Goal: Task Accomplishment & Management: Use online tool/utility

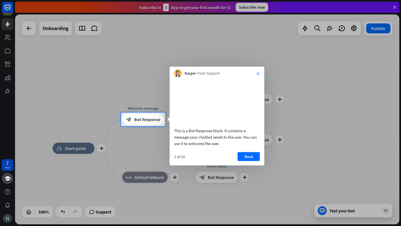
click at [258, 74] on icon "close" at bounding box center [258, 73] width 3 height 3
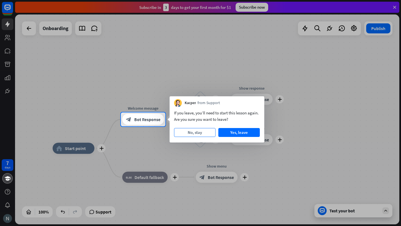
click at [196, 132] on button "No, stay" at bounding box center [195, 132] width 42 height 9
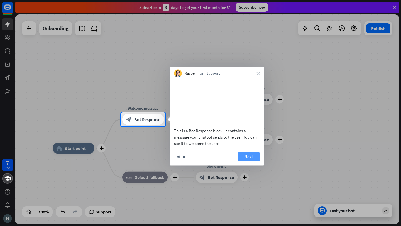
click at [242, 161] on button "Next" at bounding box center [249, 156] width 22 height 9
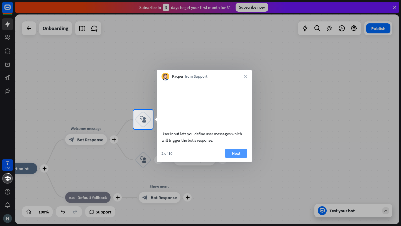
click at [238, 158] on button "Next" at bounding box center [236, 153] width 22 height 9
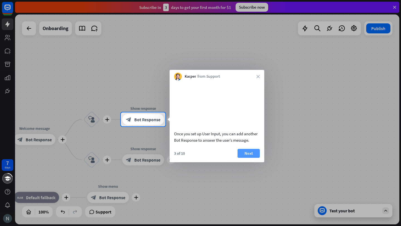
click at [244, 158] on button "Next" at bounding box center [249, 153] width 22 height 9
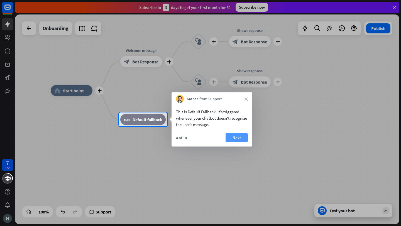
click at [240, 138] on button "Next" at bounding box center [237, 137] width 22 height 9
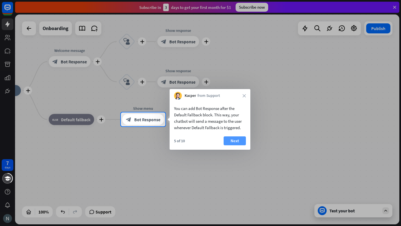
click at [239, 140] on button "Next" at bounding box center [235, 141] width 22 height 9
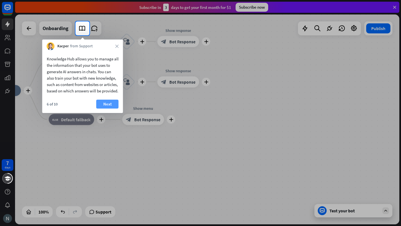
click at [111, 109] on button "Next" at bounding box center [107, 104] width 22 height 9
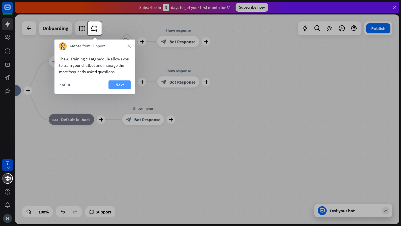
click at [124, 87] on button "Next" at bounding box center [120, 85] width 22 height 9
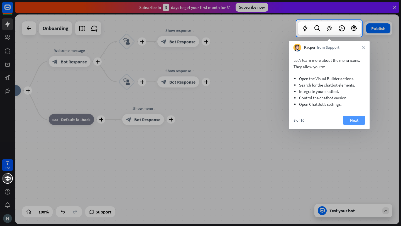
click at [359, 122] on button "Next" at bounding box center [354, 120] width 22 height 9
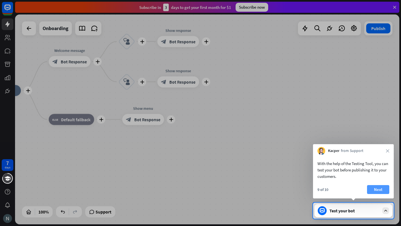
click at [371, 189] on button "Next" at bounding box center [378, 189] width 22 height 9
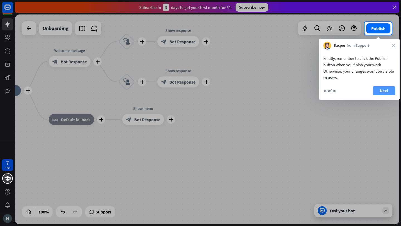
click at [385, 92] on button "Next" at bounding box center [384, 90] width 22 height 9
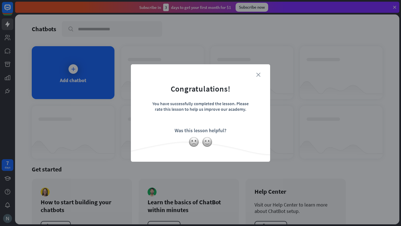
click at [260, 75] on icon "close" at bounding box center [258, 75] width 4 height 4
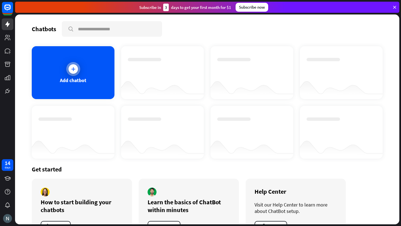
click at [69, 75] on div at bounding box center [73, 69] width 14 height 14
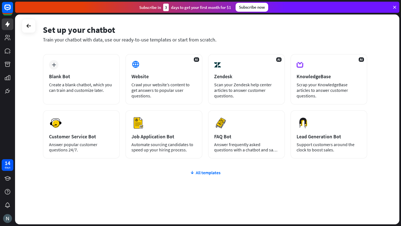
scroll to position [20, 0]
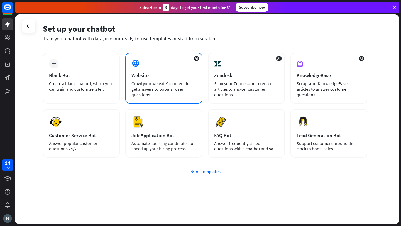
click at [180, 84] on div "Crawl your website’s content to get answers to popular user questions." at bounding box center [164, 89] width 65 height 17
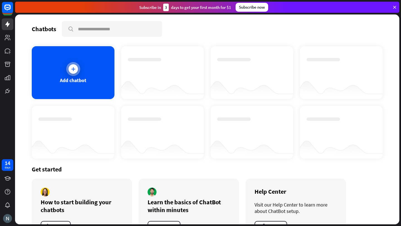
click at [71, 75] on div at bounding box center [73, 69] width 14 height 14
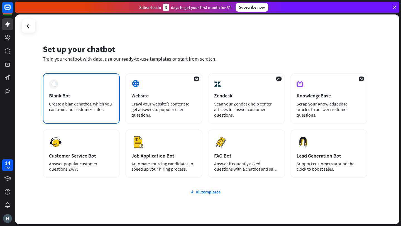
click at [82, 93] on div "Blank Bot" at bounding box center [81, 96] width 65 height 6
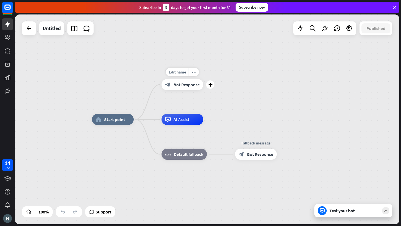
click at [186, 85] on span "Bot Response" at bounding box center [187, 85] width 26 height 6
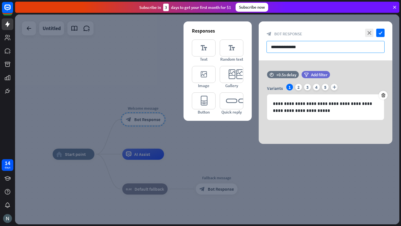
click at [303, 46] on input "**********" at bounding box center [326, 47] width 118 height 12
drag, startPoint x: 314, startPoint y: 50, endPoint x: 270, endPoint y: 49, distance: 43.8
click at [270, 49] on input "**********" at bounding box center [326, 47] width 118 height 12
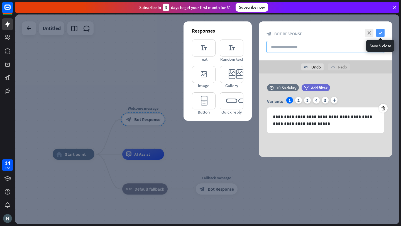
type input "*"
type input "**********"
click at [380, 32] on icon "check" at bounding box center [380, 33] width 8 height 8
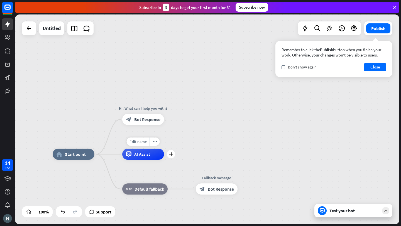
click at [151, 152] on div "AI Assist" at bounding box center [143, 154] width 42 height 11
click at [135, 143] on span "Edit name" at bounding box center [138, 141] width 17 height 5
click at [151, 188] on span "Default fallback" at bounding box center [150, 189] width 30 height 6
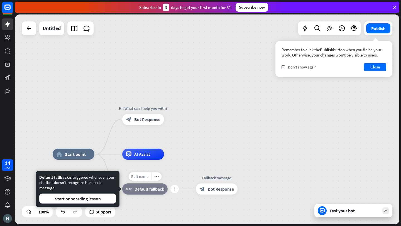
click at [137, 173] on div "Edit name" at bounding box center [139, 177] width 23 height 8
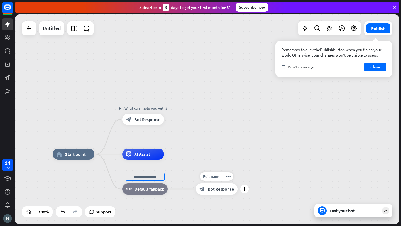
click at [228, 194] on div "block_bot_response Bot Response" at bounding box center [217, 189] width 42 height 11
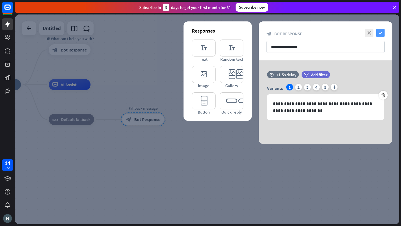
click at [380, 32] on icon "check" at bounding box center [380, 33] width 8 height 8
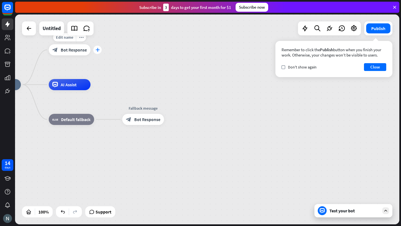
click at [98, 50] on icon "plus" at bounding box center [98, 50] width 4 height 4
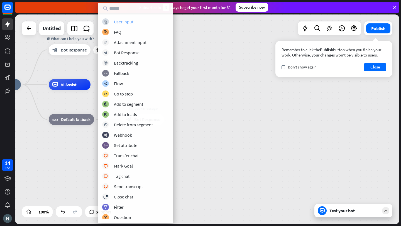
click at [132, 22] on div "User Input" at bounding box center [124, 22] width 20 height 6
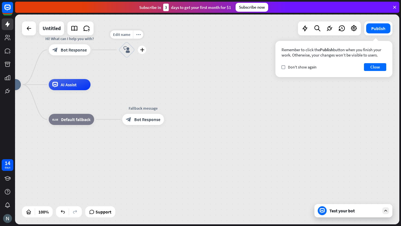
click at [122, 48] on div "block_user_input" at bounding box center [126, 50] width 17 height 17
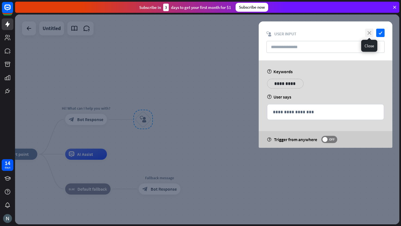
click at [369, 33] on icon "close" at bounding box center [369, 33] width 8 height 8
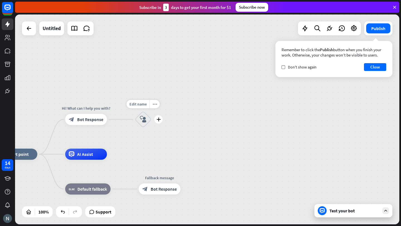
click at [139, 126] on div "block_user_input" at bounding box center [143, 119] width 17 height 17
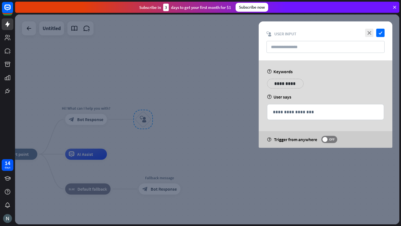
click at [149, 112] on div at bounding box center [207, 119] width 385 height 210
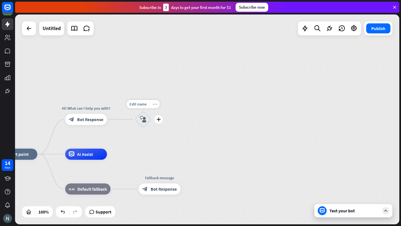
click at [155, 106] on icon "more_horiz" at bounding box center [155, 104] width 4 height 4
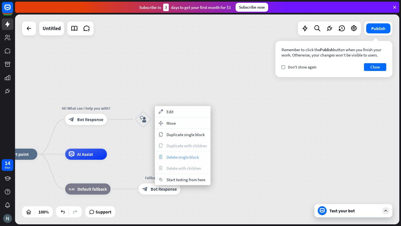
click at [176, 156] on span "Delete single block" at bounding box center [183, 157] width 32 height 5
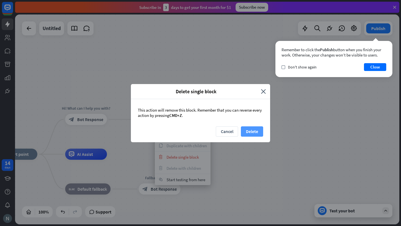
click at [252, 132] on button "Delete" at bounding box center [252, 132] width 22 height 10
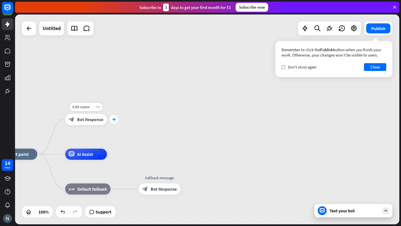
click at [114, 118] on icon "plus" at bounding box center [114, 120] width 4 height 4
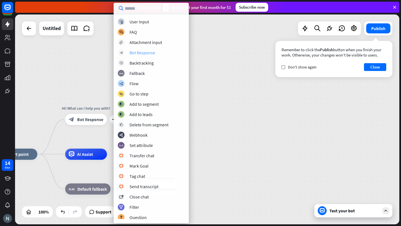
click at [147, 54] on div "Bot Response" at bounding box center [143, 53] width 26 height 6
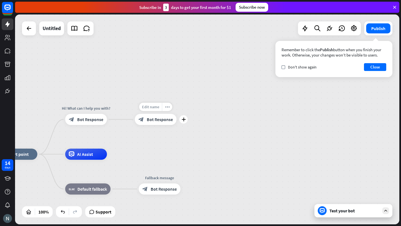
click at [155, 109] on span "Edit name" at bounding box center [150, 107] width 17 height 5
type input "**********"
click at [214, 147] on div "**********" at bounding box center [207, 119] width 385 height 210
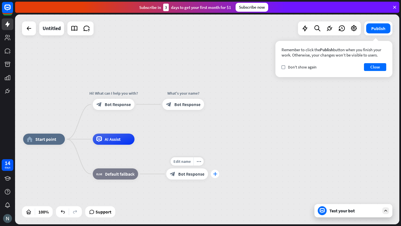
click at [216, 176] on icon "plus" at bounding box center [215, 174] width 4 height 4
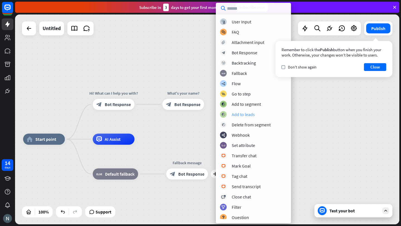
click at [240, 114] on div "Add to leads" at bounding box center [243, 115] width 23 height 6
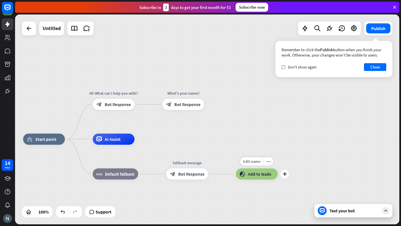
click at [259, 173] on span "Add to leads" at bounding box center [259, 174] width 23 height 6
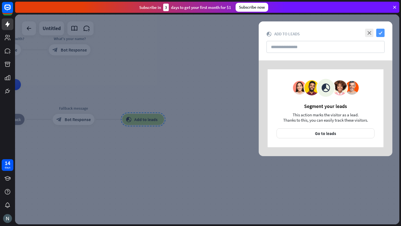
click at [381, 36] on icon "check" at bounding box center [380, 33] width 8 height 8
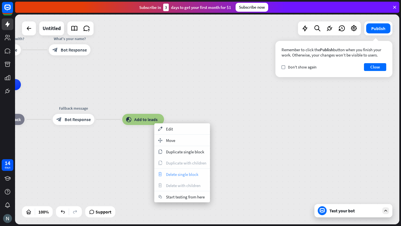
click at [164, 172] on div "trash Delete single block" at bounding box center [182, 174] width 56 height 11
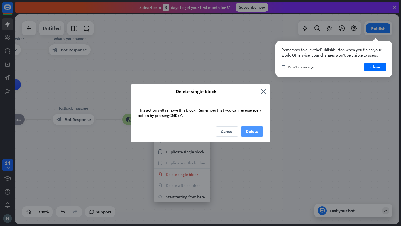
click at [247, 130] on button "Delete" at bounding box center [252, 132] width 22 height 10
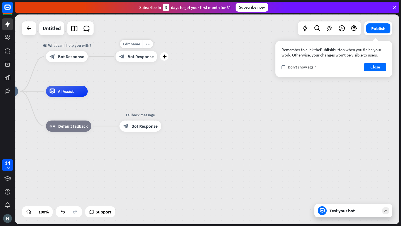
click at [142, 58] on span "Bot Response" at bounding box center [141, 57] width 26 height 6
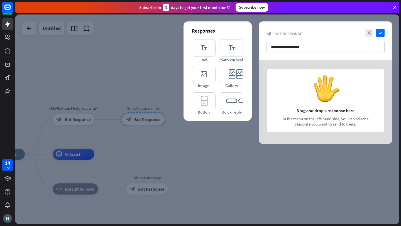
click at [137, 58] on div at bounding box center [207, 119] width 385 height 210
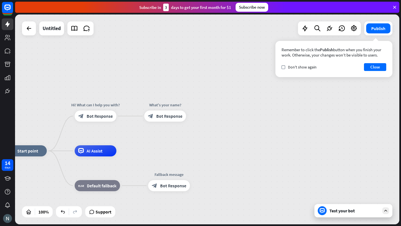
click at [345, 213] on div "Test your bot" at bounding box center [355, 211] width 50 height 6
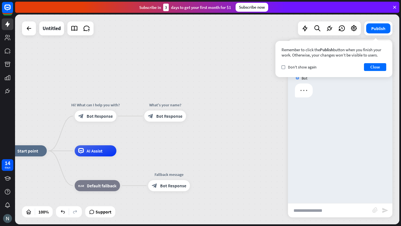
click at [331, 213] on input "text" at bounding box center [330, 211] width 84 height 14
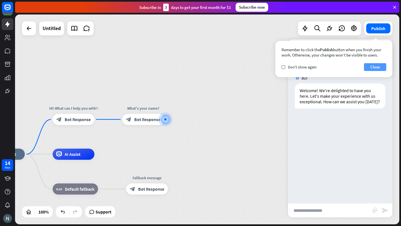
click at [372, 69] on button "Close" at bounding box center [375, 67] width 22 height 8
